Goal: Information Seeking & Learning: Learn about a topic

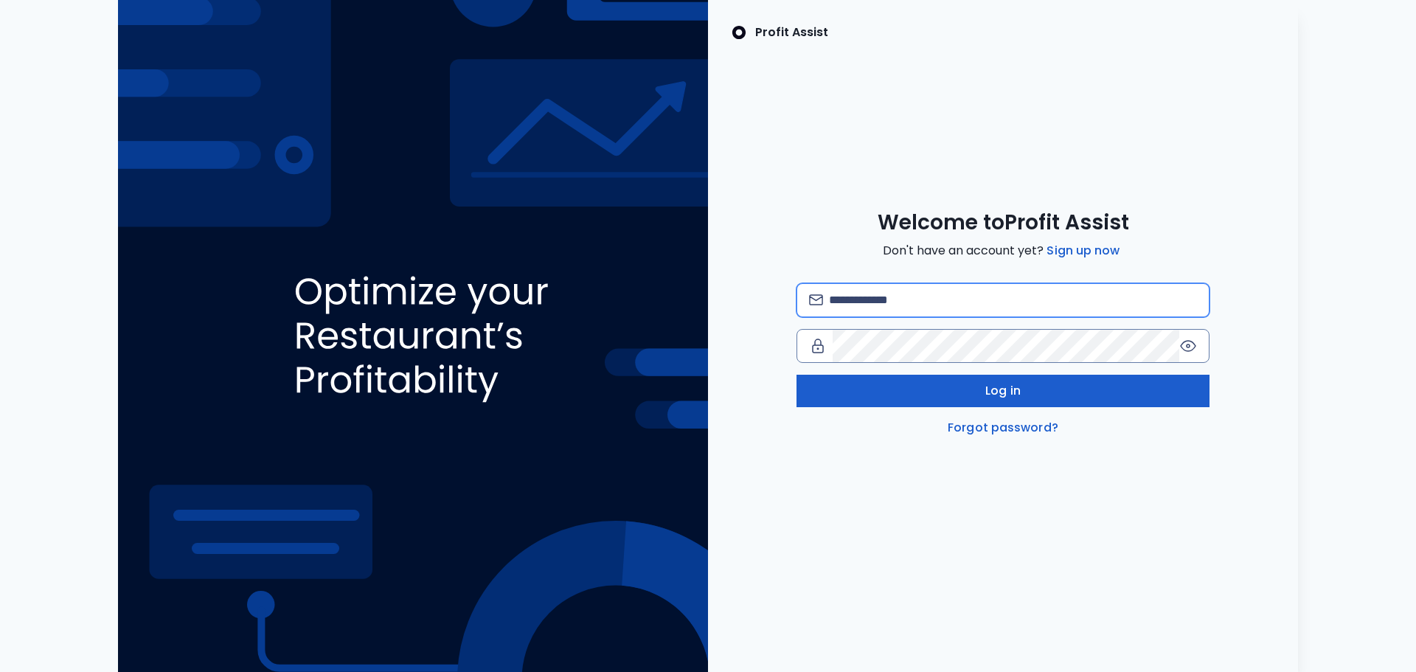
type input "**********"
click at [905, 398] on button "Log in" at bounding box center [1003, 391] width 413 height 32
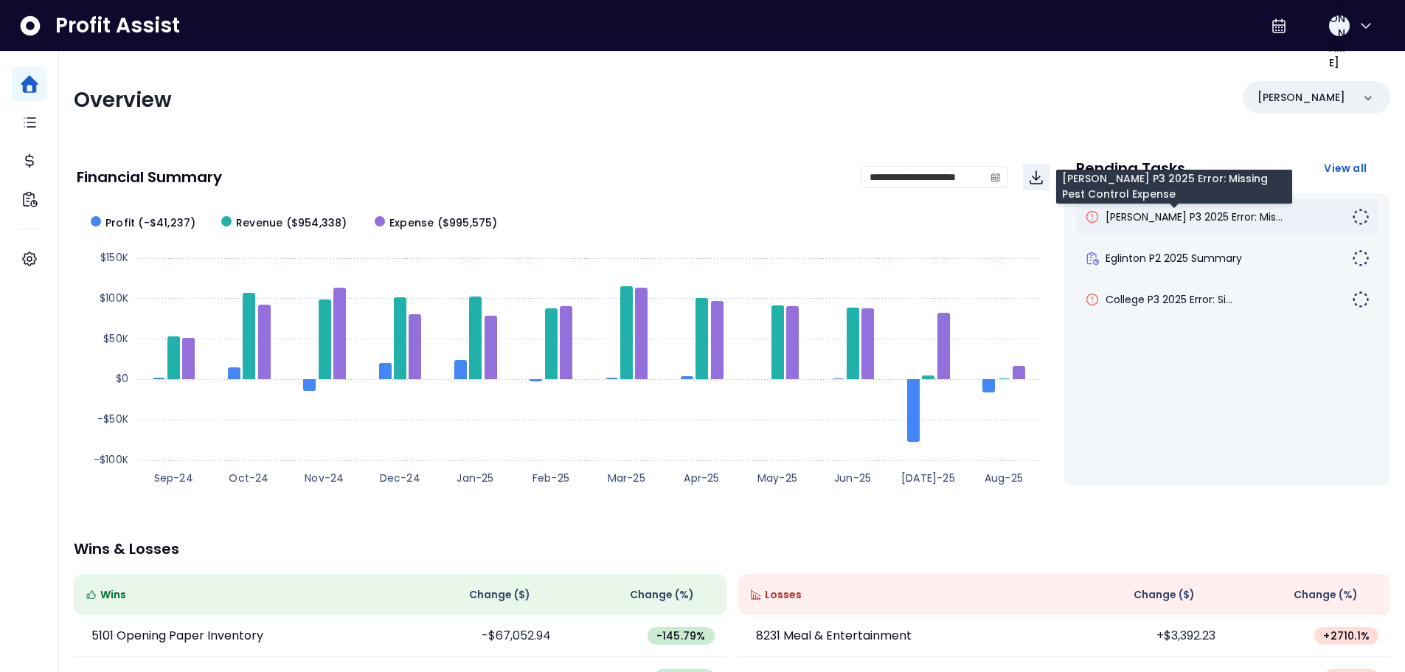
click at [1165, 219] on span "[PERSON_NAME] P3 2025 Error: Mis..." at bounding box center [1194, 216] width 177 height 15
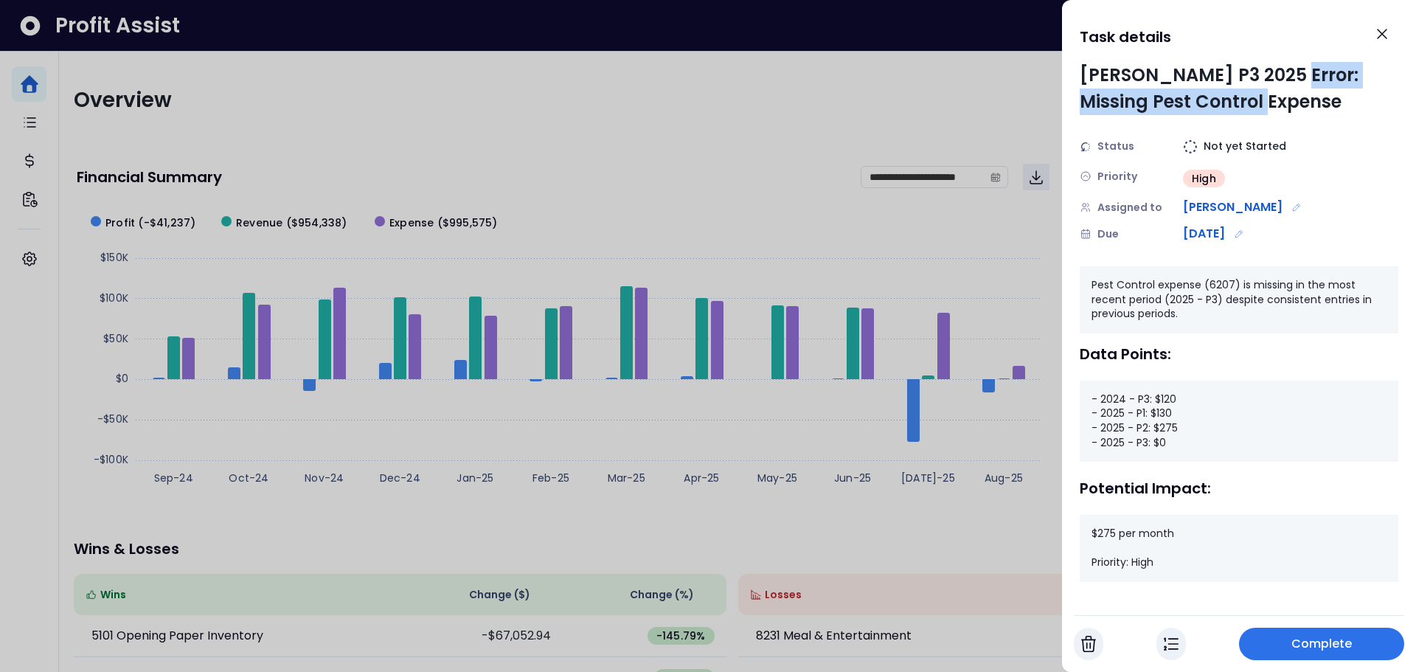
drag, startPoint x: 1277, startPoint y: 80, endPoint x: 1281, endPoint y: 103, distance: 23.2
click at [1281, 103] on div "[PERSON_NAME] P3 2025 Error: Missing Pest Control Expense" at bounding box center [1239, 88] width 319 height 53
drag, startPoint x: 1167, startPoint y: 441, endPoint x: 1146, endPoint y: 444, distance: 20.9
click at [1146, 444] on div "- 2024 - P3: $120 - 2025 - P1: $130 - 2025 - P2: $275 - 2025 - P3: $0" at bounding box center [1239, 421] width 319 height 81
click at [1386, 42] on icon "Close" at bounding box center [1382, 34] width 18 height 18
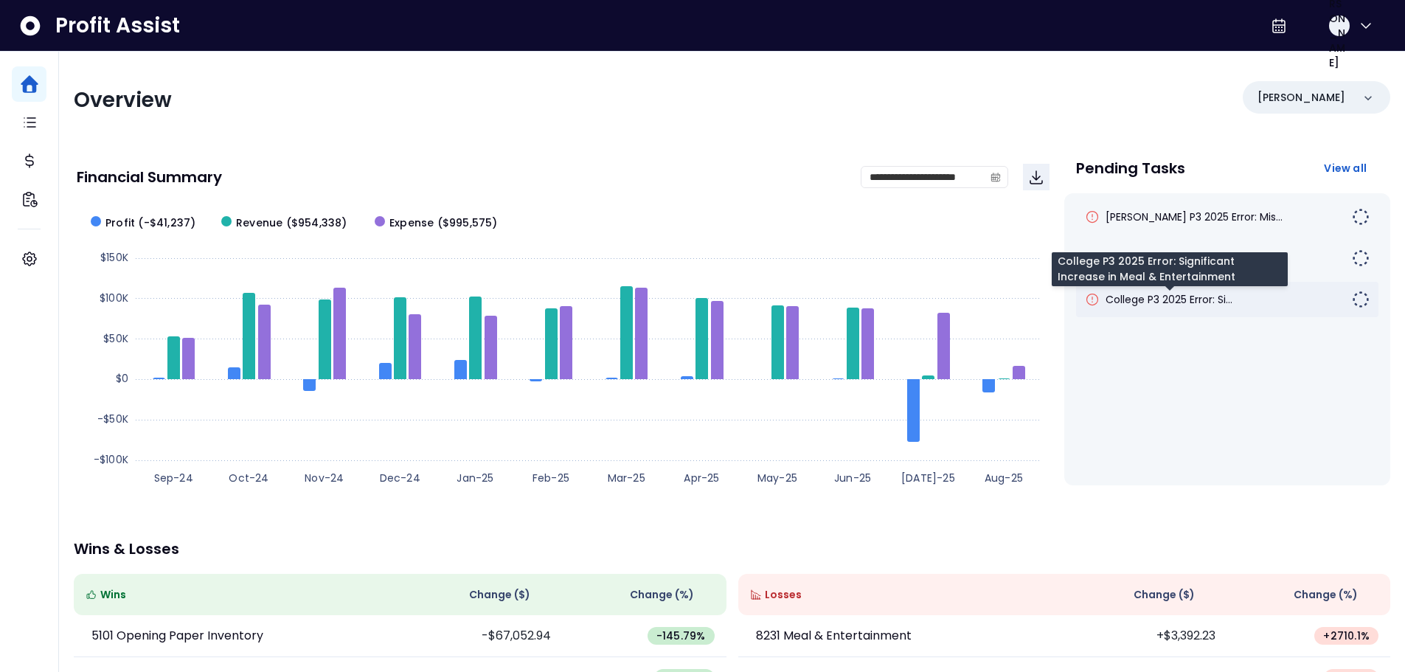
click at [1194, 304] on span "College P3 2025 Error: Si..." at bounding box center [1169, 299] width 127 height 15
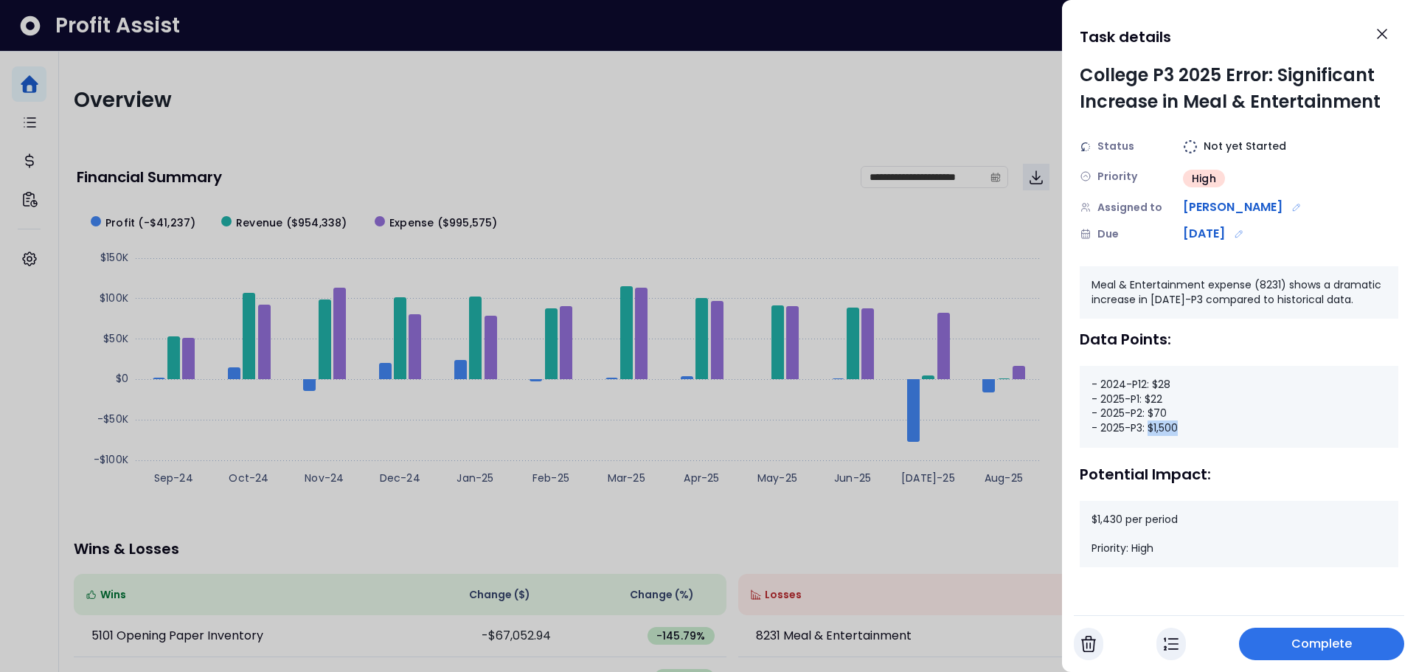
drag, startPoint x: 1181, startPoint y: 428, endPoint x: 1150, endPoint y: 431, distance: 31.2
click at [1150, 431] on div "- 2024-P12: $28 - 2025-P1: $22 - 2025-P2: $70 - 2025-P3: $1,500" at bounding box center [1239, 406] width 319 height 81
click at [1383, 38] on icon "Close" at bounding box center [1382, 34] width 18 height 18
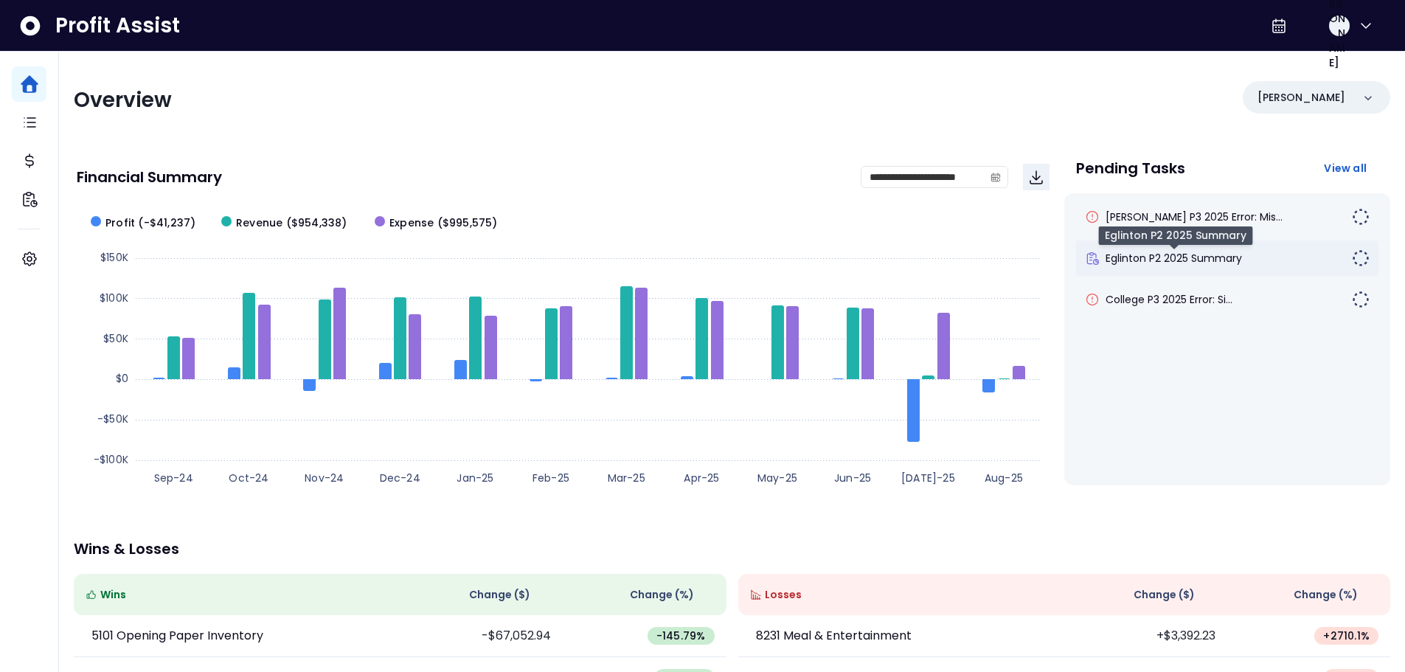
click at [1145, 259] on span "Eglinton P2 2025 Summary" at bounding box center [1174, 258] width 136 height 15
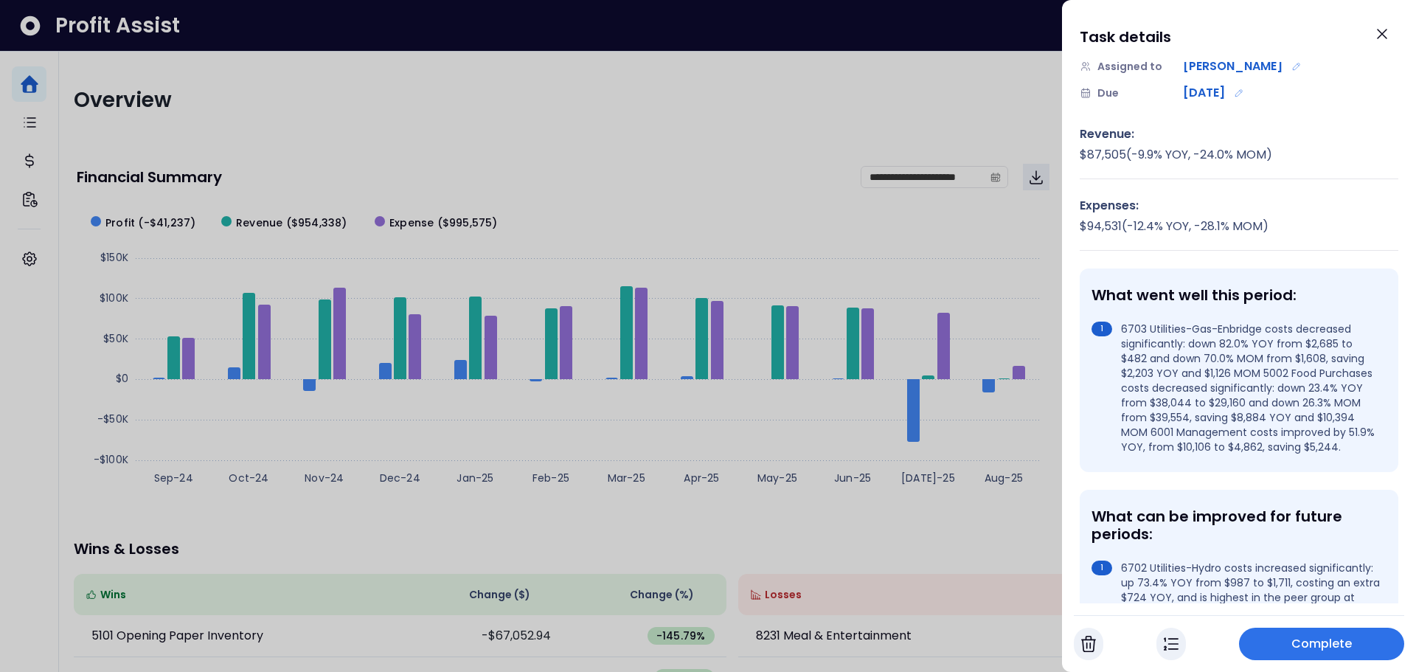
scroll to position [148, 0]
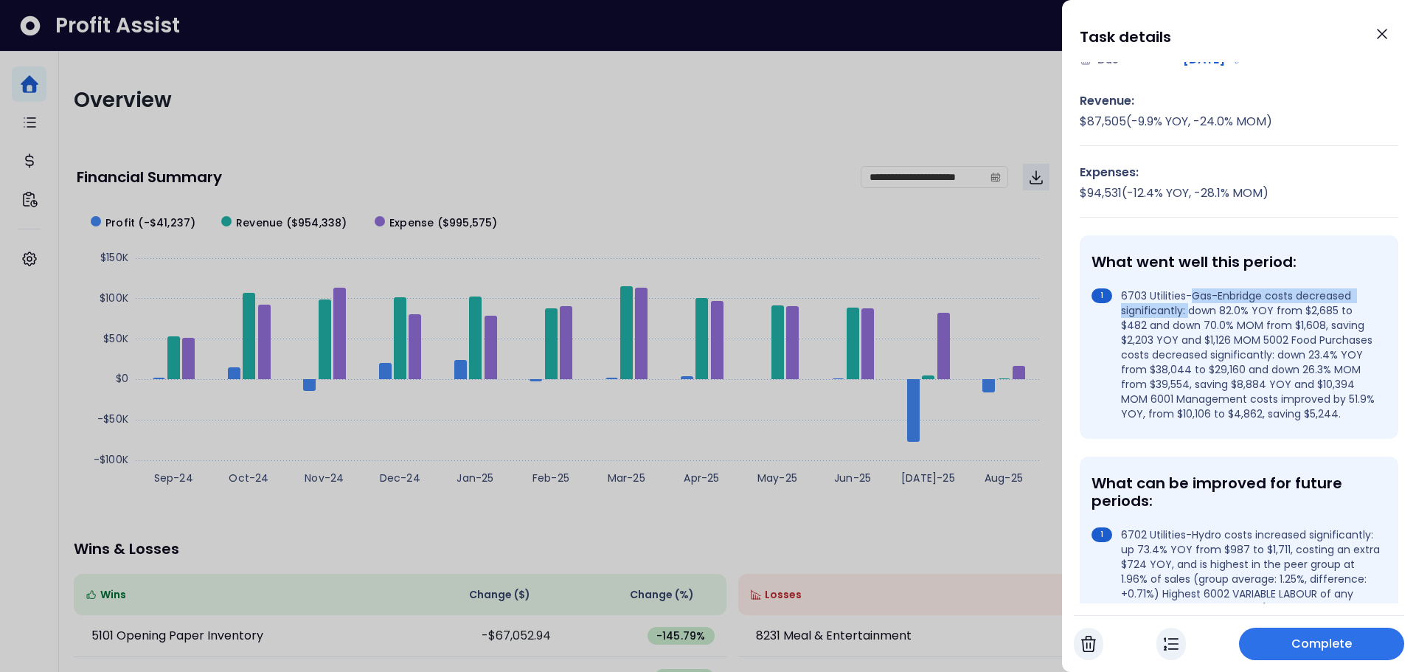
drag, startPoint x: 1190, startPoint y: 297, endPoint x: 1187, endPoint y: 310, distance: 13.6
click at [1187, 310] on li "6703 Utilities-Gas-Enbridge costs decreased significantly: down 82.0% YOY from …" at bounding box center [1236, 354] width 289 height 133
click at [1096, 363] on li "6703 Utilities-Gas-Enbridge costs decreased significantly: down 82.0% YOY from …" at bounding box center [1236, 354] width 289 height 133
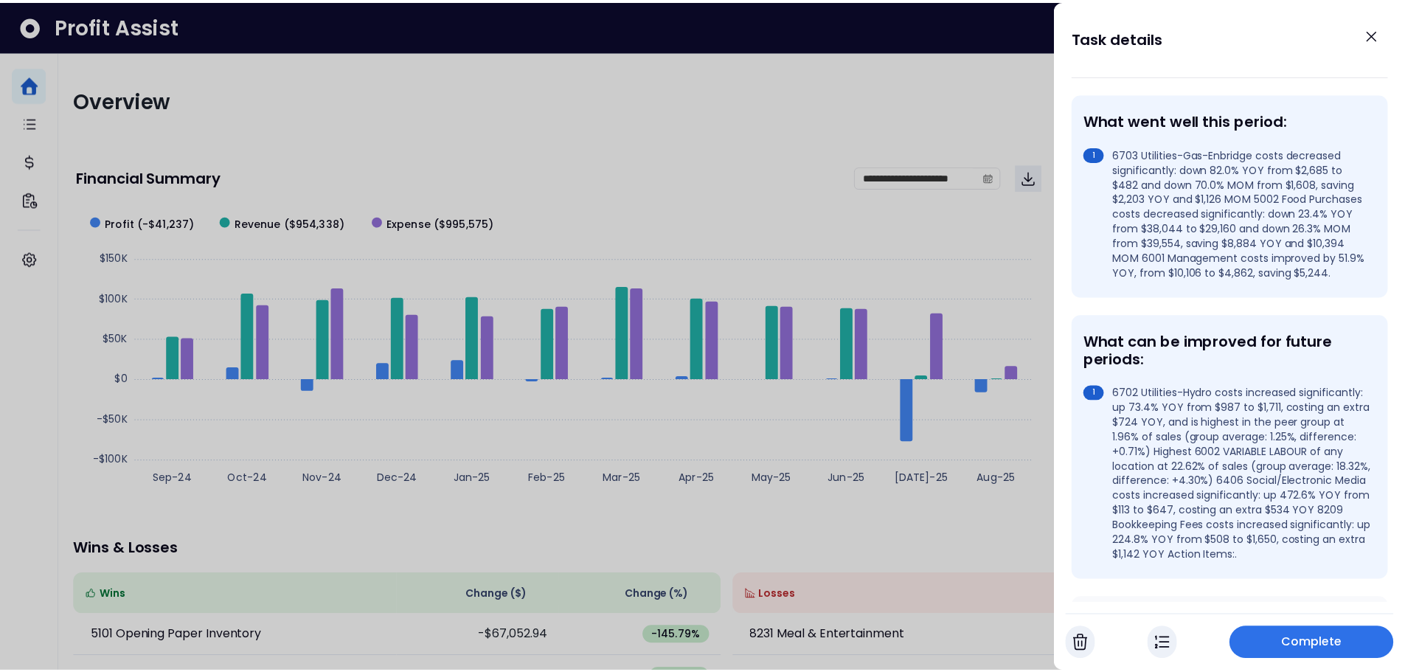
scroll to position [295, 0]
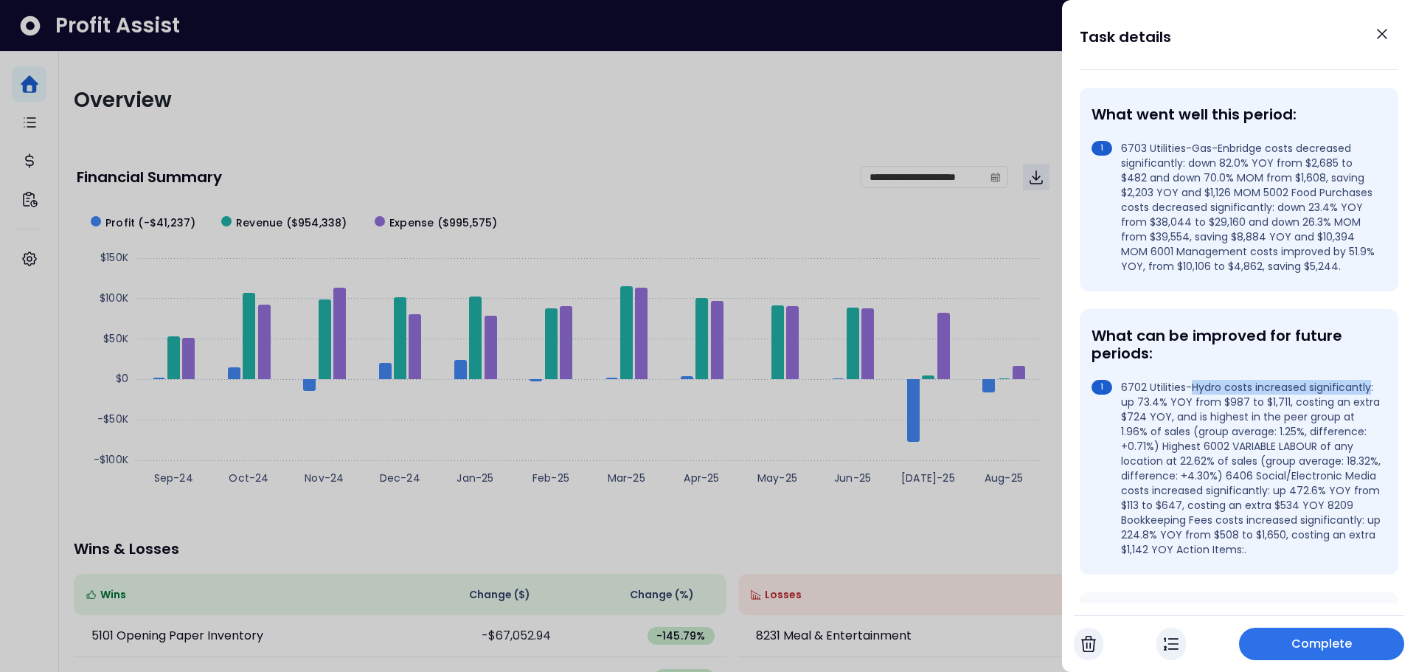
drag, startPoint x: 1193, startPoint y: 404, endPoint x: 1181, endPoint y: 416, distance: 16.7
click at [1181, 416] on li "6702 Utilities-Hydro costs increased significantly: up 73.4% YOY from $987 to $…" at bounding box center [1236, 468] width 289 height 177
click at [568, 83] on div at bounding box center [708, 336] width 1416 height 672
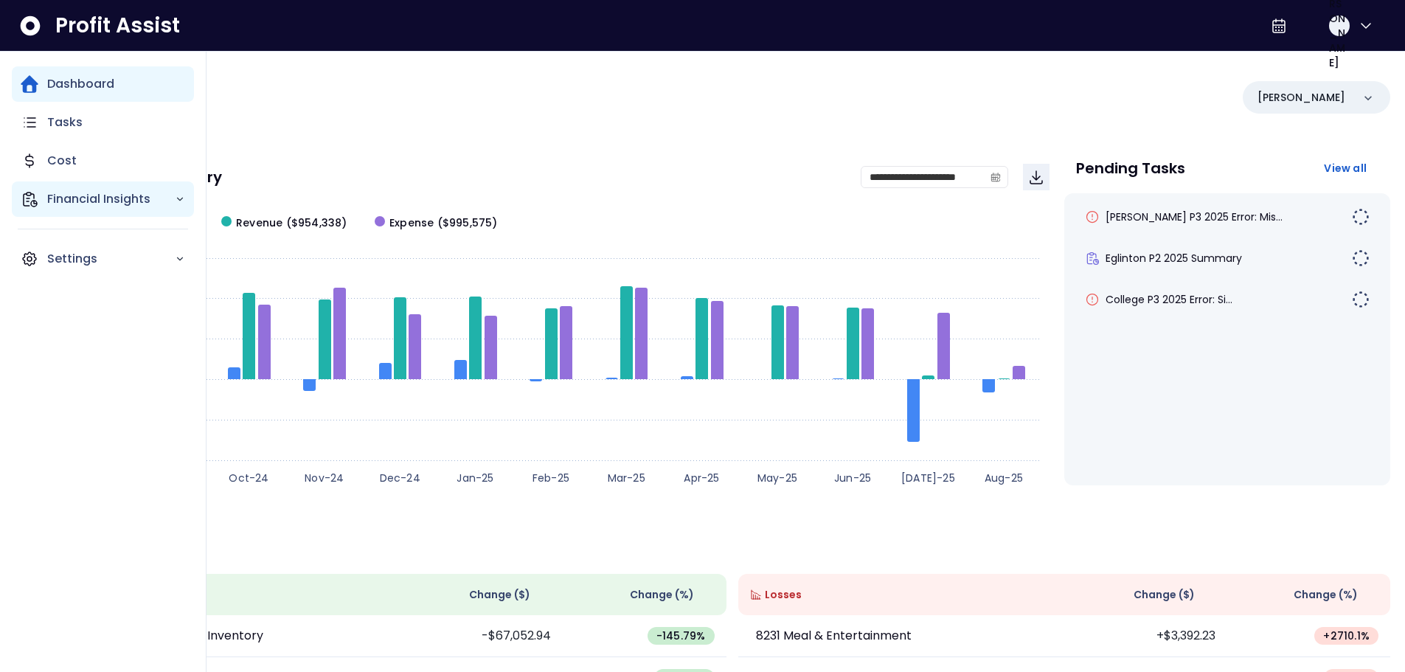
click at [132, 199] on p "Financial Insights" at bounding box center [111, 199] width 128 height 18
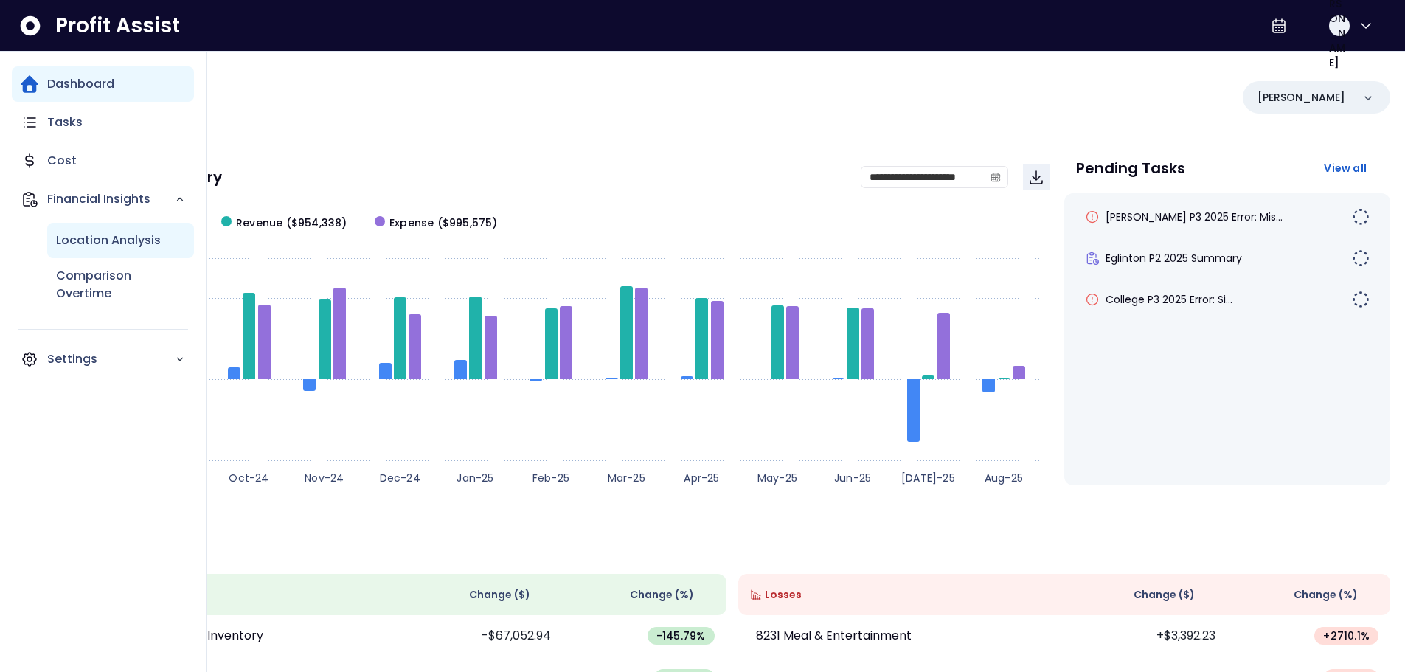
click at [125, 237] on p "Location Analysis" at bounding box center [108, 241] width 105 height 18
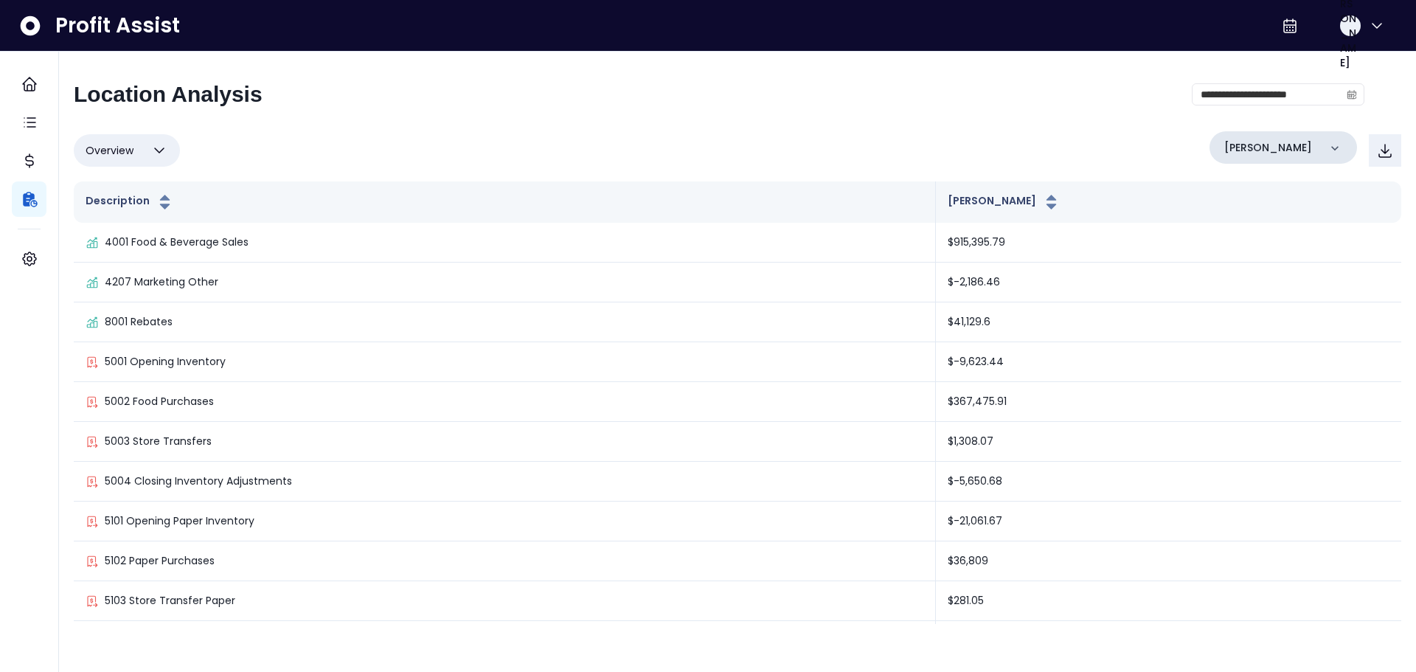
click at [1282, 137] on div "[PERSON_NAME]" at bounding box center [1284, 147] width 148 height 32
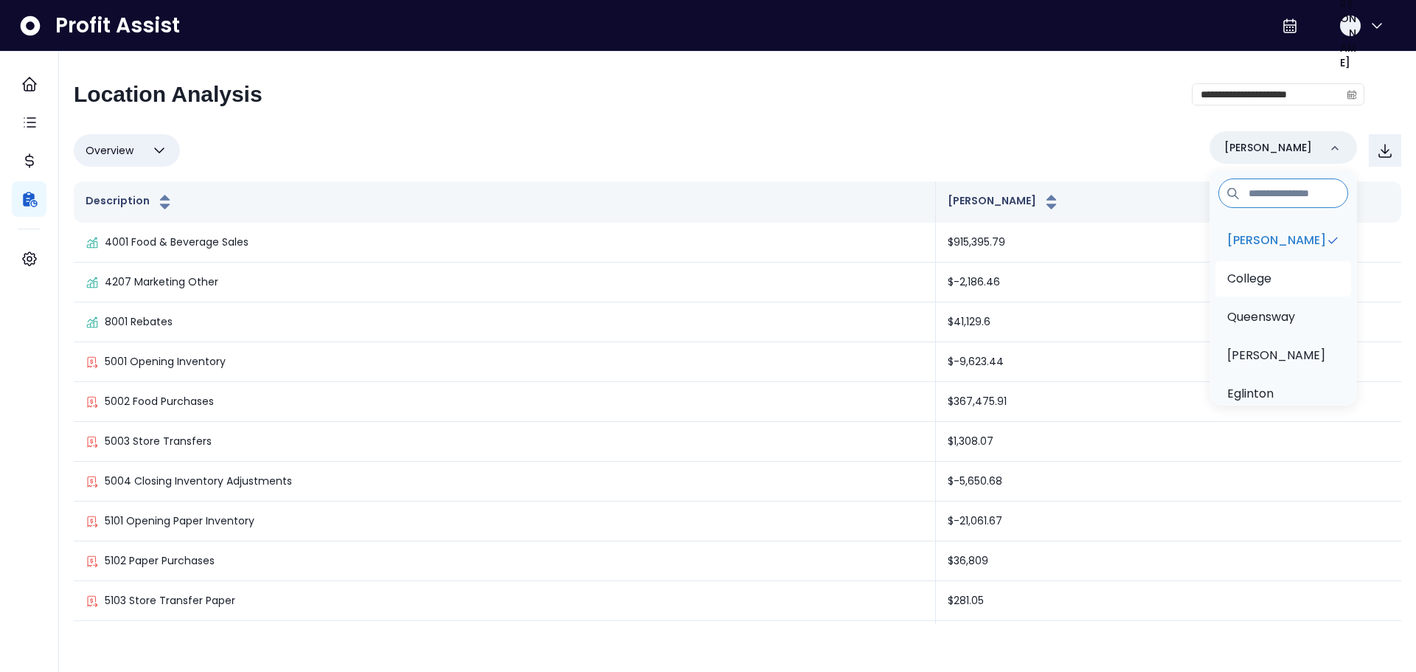
click at [1271, 271] on p "College" at bounding box center [1249, 279] width 44 height 18
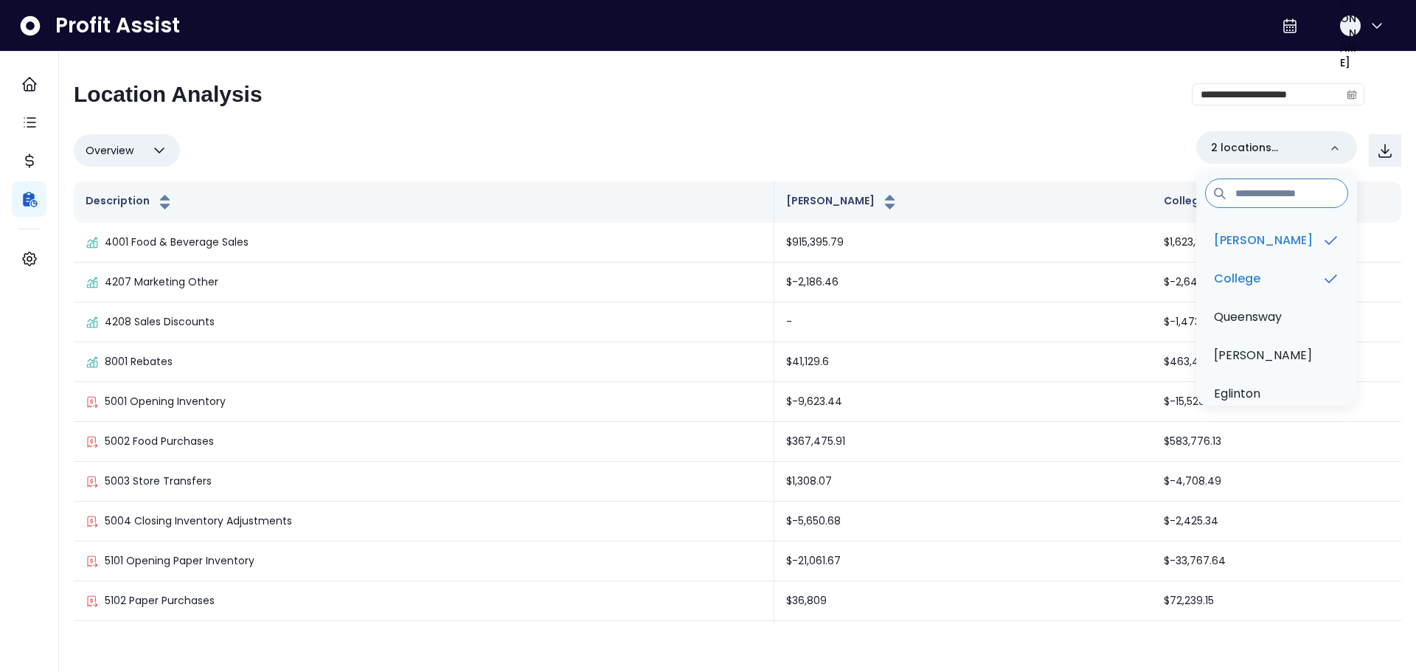
click at [156, 146] on icon "button" at bounding box center [159, 151] width 18 height 18
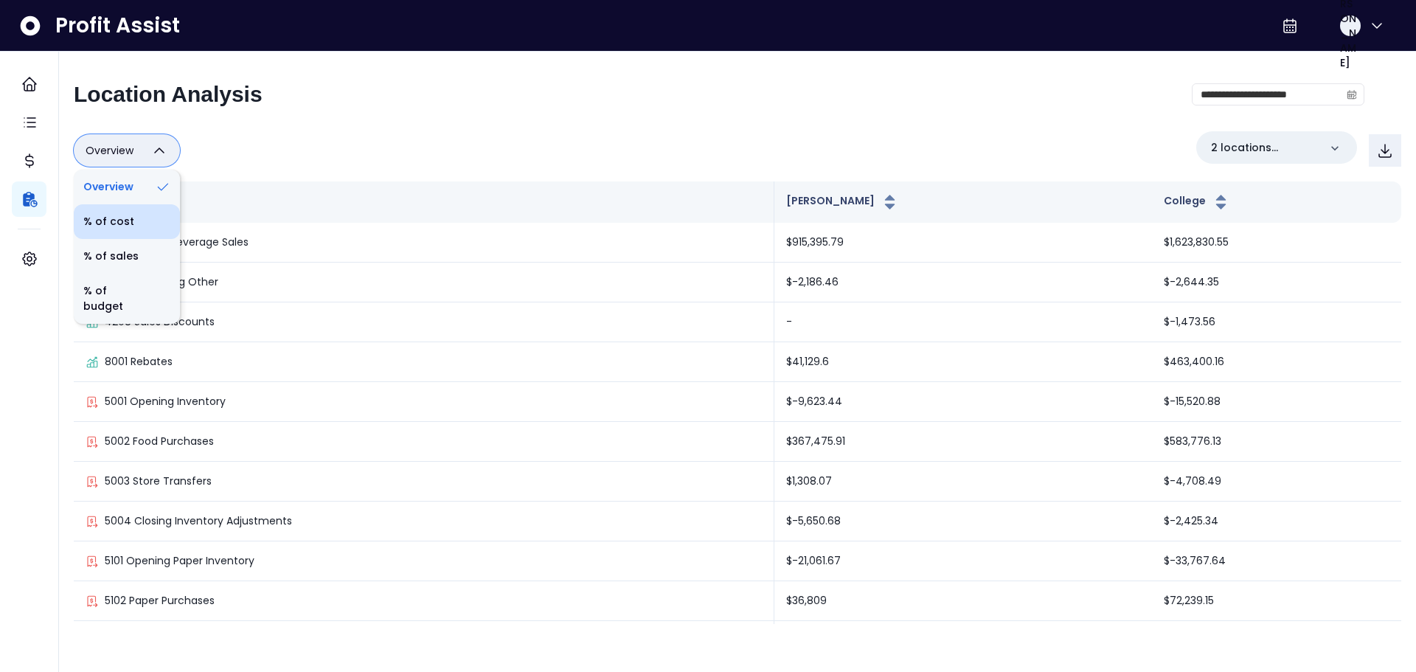
click at [137, 226] on li "% of cost" at bounding box center [127, 221] width 106 height 35
type input "********"
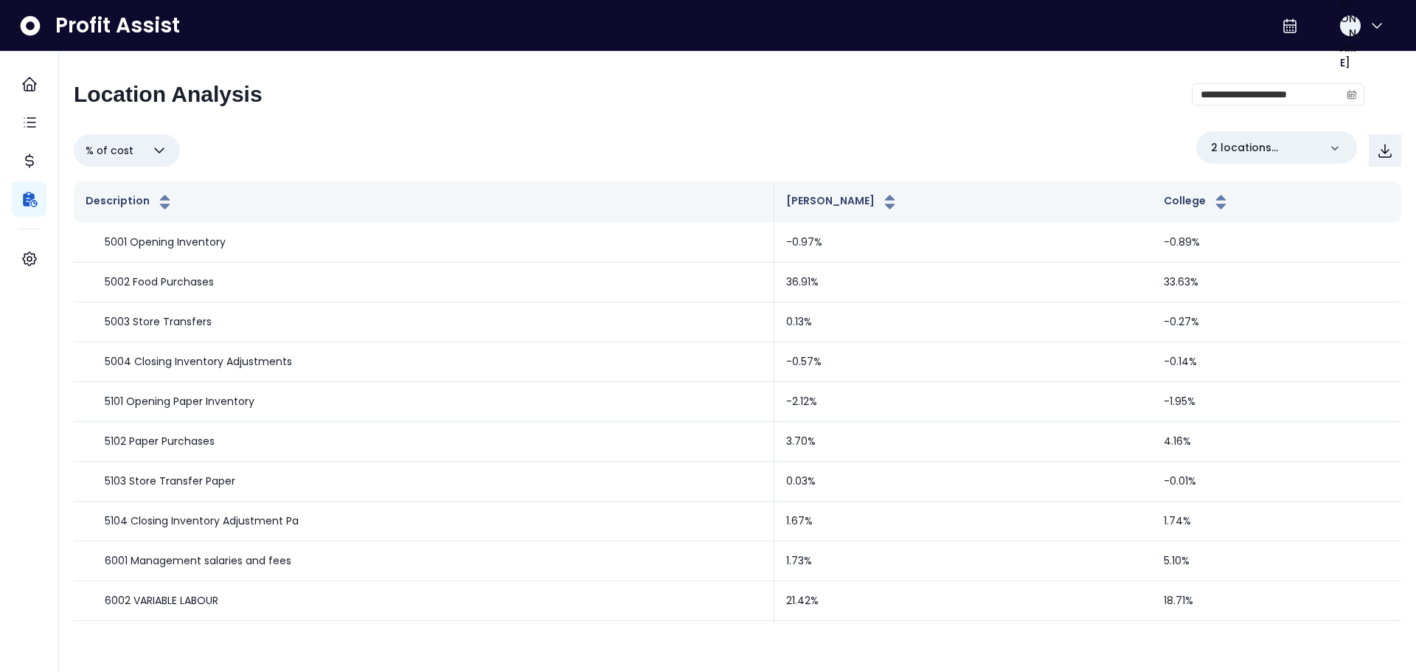
click at [745, 107] on div "**********" at bounding box center [719, 100] width 1291 height 38
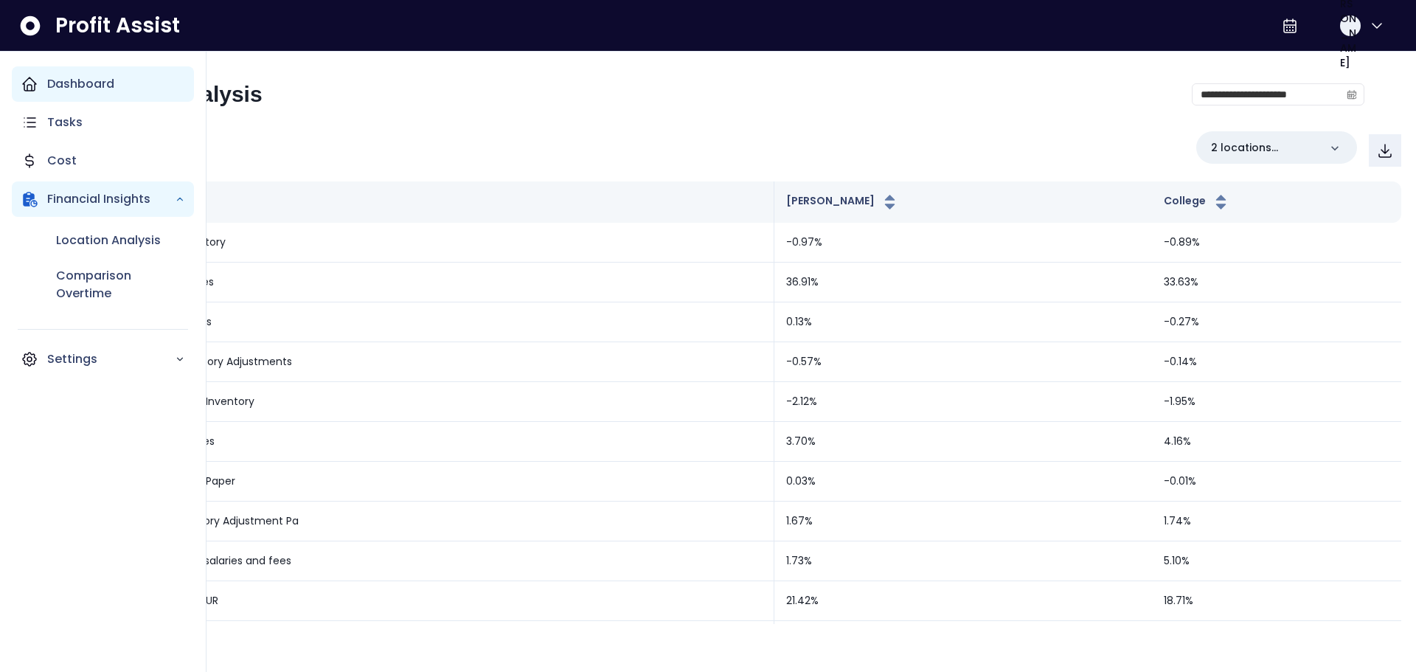
click at [54, 88] on p "Dashboard" at bounding box center [80, 84] width 67 height 18
